Goal: Task Accomplishment & Management: Complete application form

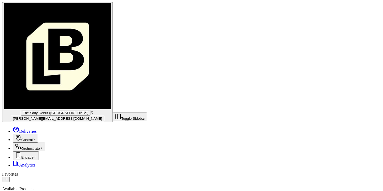
scroll to position [230, 0]
click at [37, 111] on span "The Salty Donut ([GEOGRAPHIC_DATA])" at bounding box center [56, 113] width 66 height 4
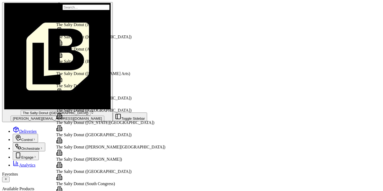
click at [108, 38] on span "The Salty Donut ([GEOGRAPHIC_DATA])" at bounding box center [94, 37] width 76 height 5
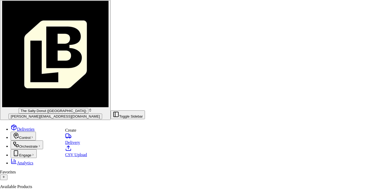
click at [78, 142] on link "Delivery" at bounding box center [76, 139] width 22 height 12
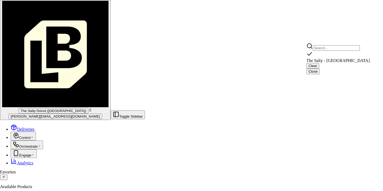
click at [343, 59] on span "The Salty - [GEOGRAPHIC_DATA]" at bounding box center [338, 60] width 63 height 5
type input "The Salty - [GEOGRAPHIC_DATA]"
type input "[STREET_ADDRESS][PERSON_NAME]"
type input "Orlando"
type input "US"
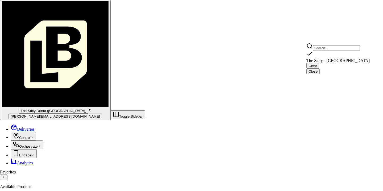
type input "FL"
type input "32803"
type input "[PHONE_NUMBER]"
type textarea "Please go inside to the register and ask for the order."
click at [320, 69] on button "Close" at bounding box center [313, 72] width 13 height 6
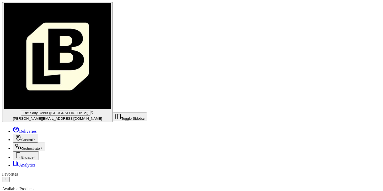
type input "[STREET_ADDRESS]"
type input "34746"
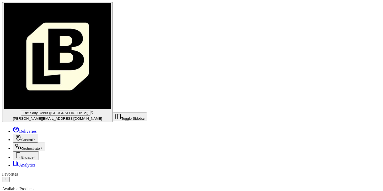
type input "[GEOGRAPHIC_DATA]"
type input "[US_STATE]"
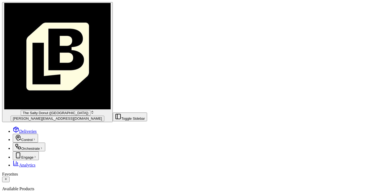
type input "Kissimmee"
paste input "[PHONE_NUMBER]"
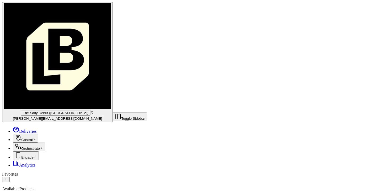
type input "[PHONE_NUMBER]"
type input "[PERSON_NAME]"
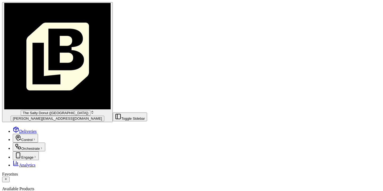
type textarea "Please handle with care. Contact [PERSON_NAME] upon arrival. Thanks!"
paste input "[EMAIL_ADDRESS][DOMAIN_NAME]"
type input "[EMAIL_ADDRESS][DOMAIN_NAME]"
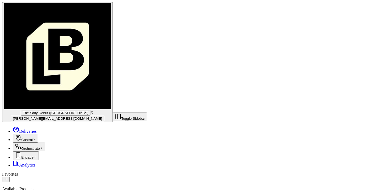
type input "[DATE]T07:45"
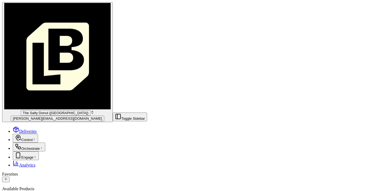
type input "[DATE]T07:55"
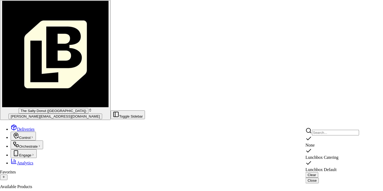
click at [322, 155] on span "Lunchbox Catering" at bounding box center [322, 157] width 33 height 5
click at [319, 178] on button "Close" at bounding box center [312, 181] width 13 height 6
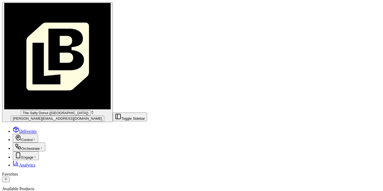
scroll to position [62, 0]
type input "5"
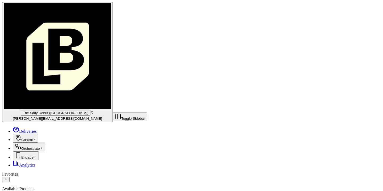
type textarea "Donuts"
type input "75"
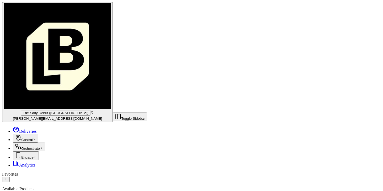
click at [20, 129] on span "Deliveries" at bounding box center [28, 131] width 18 height 5
click at [35, 117] on span "[PERSON_NAME][EMAIL_ADDRESS][DOMAIN_NAME]" at bounding box center [57, 119] width 89 height 4
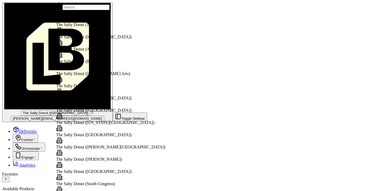
scroll to position [118, 0]
click at [105, 182] on span "The Salty Donut (South Congress)" at bounding box center [85, 184] width 59 height 5
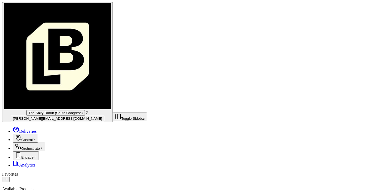
scroll to position [595, 0]
click at [42, 117] on span "[PERSON_NAME][EMAIL_ADDRESS][DOMAIN_NAME]" at bounding box center [57, 119] width 89 height 4
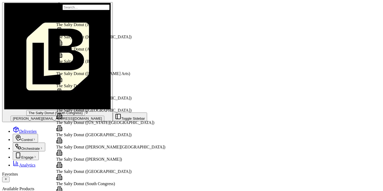
scroll to position [113, 0]
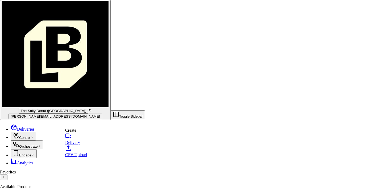
click at [77, 142] on link "Delivery" at bounding box center [76, 139] width 22 height 12
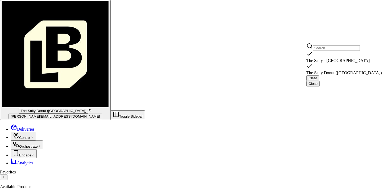
click at [340, 71] on span "The Salty Donut ([GEOGRAPHIC_DATA])" at bounding box center [345, 73] width 76 height 5
type input "The Salty Donut ([GEOGRAPHIC_DATA])"
type input "[STREET_ADDRESS][PERSON_NAME]"
type input "[GEOGRAPHIC_DATA]"
type input "US"
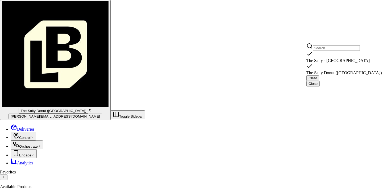
type input "FL"
type input "33143"
type input "[PHONE_NUMBER]"
click at [320, 81] on button "Close" at bounding box center [313, 84] width 13 height 6
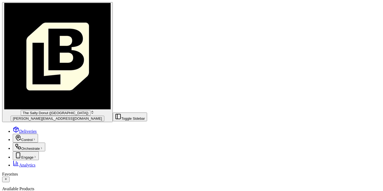
paste input "[PHONE_NUMBER]"
type input "[PHONE_NUMBER]"
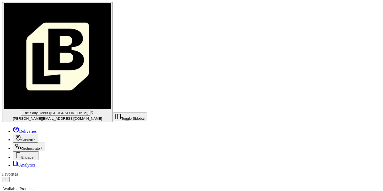
type input "[PERSON_NAME]"
type textarea "Please handle with care. Contact [PERSON_NAME] upon arrival. Thanks!"
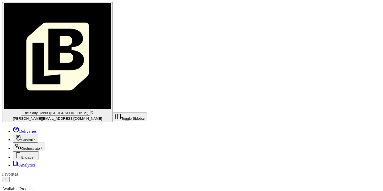
type input "[STREET_ADDRESS]"
type input "33196"
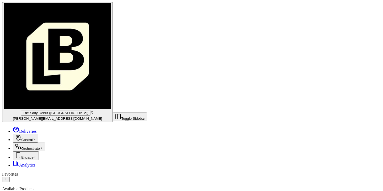
type input "[GEOGRAPHIC_DATA]"
type input "[US_STATE]"
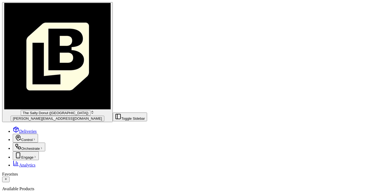
type input "[DEMOGRAPHIC_DATA] Health [PERSON_NAME]"
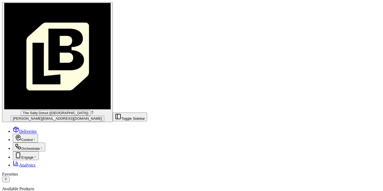
type input "[DATE]T10:35"
type input "[DATE]T10:45"
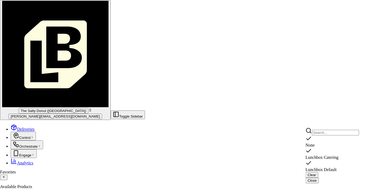
click at [327, 155] on span "Lunchbox Catering" at bounding box center [322, 157] width 33 height 5
click at [319, 178] on button "Close" at bounding box center [312, 181] width 13 height 6
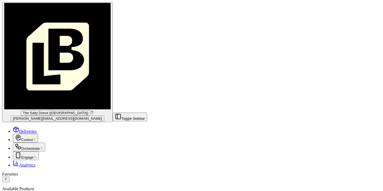
scroll to position [44, 0]
type input "10"
type textarea "Donuts"
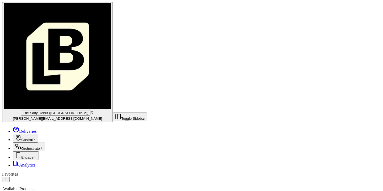
type input "315"
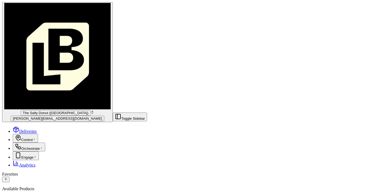
click at [26, 129] on link "Deliveries" at bounding box center [25, 131] width 24 height 5
click at [45, 117] on span "[PERSON_NAME][EMAIL_ADDRESS][DOMAIN_NAME]" at bounding box center [57, 119] width 89 height 4
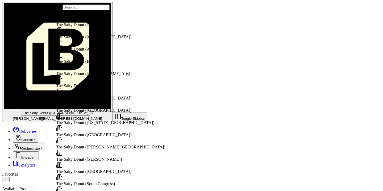
scroll to position [178, 0]
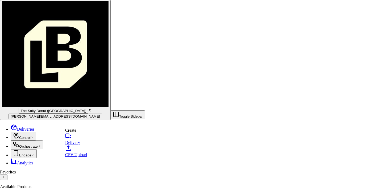
click at [79, 143] on link "Delivery" at bounding box center [76, 139] width 22 height 12
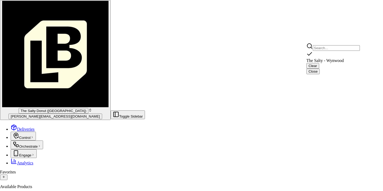
click at [338, 58] on span "The Salty - Wynwood" at bounding box center [326, 60] width 38 height 5
type input "The Salty - Wynwood"
type input "[STREET_ADDRESS]"
type input "#107"
type input "[GEOGRAPHIC_DATA]"
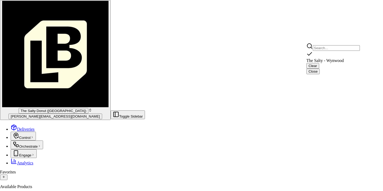
type input "US"
type input "FL"
type input "33127"
type input "[PHONE_NUMBER]"
click at [320, 69] on button "Close" at bounding box center [313, 72] width 13 height 6
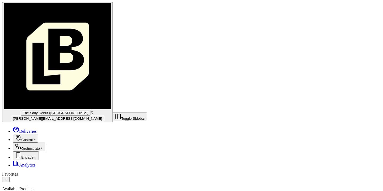
type input "Amazon"
type input "[STREET_ADDRESS]"
type input "[GEOGRAPHIC_DATA]"
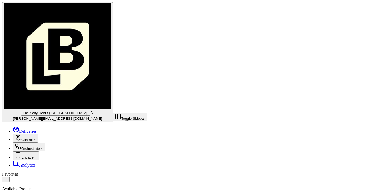
type input "[GEOGRAPHIC_DATA]"
type input "[US_STATE]"
type input "33142"
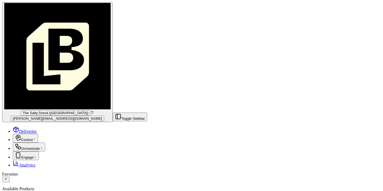
type textarea "Please handle with care. Contact Shanece upon arrival. Thanks!"
paste input "[PHONE_NUMBER]"
type input "[PHONE_NUMBER]"
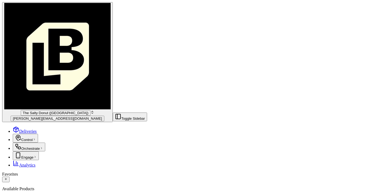
type input "Shanece"
type input "[PERSON_NAME]"
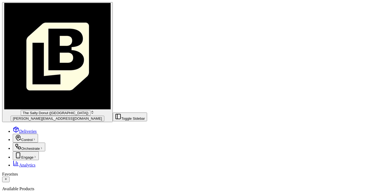
type input "[DATE]T10:45"
type input "[DATE]T10:55"
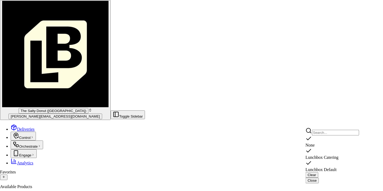
click at [323, 155] on span "Lunchbox Catering" at bounding box center [322, 157] width 33 height 5
click at [319, 178] on button "Close" at bounding box center [312, 181] width 13 height 6
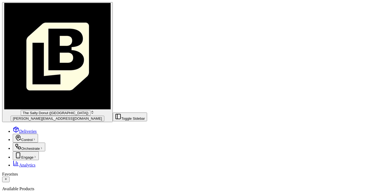
scroll to position [39, 0]
type input "5"
type textarea "Donuts"
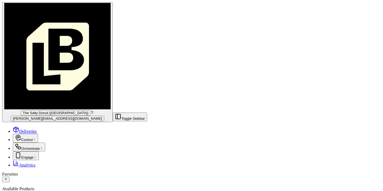
type input "195"
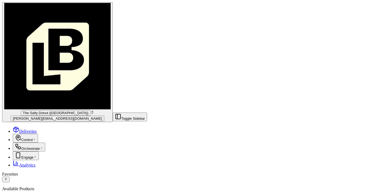
click at [25, 129] on span "Deliveries" at bounding box center [28, 131] width 18 height 5
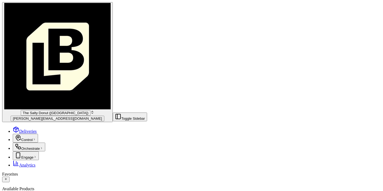
scroll to position [181, 0]
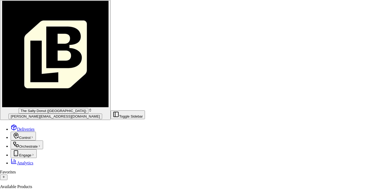
scroll to position [0, 0]
